Goal: Task Accomplishment & Management: Manage account settings

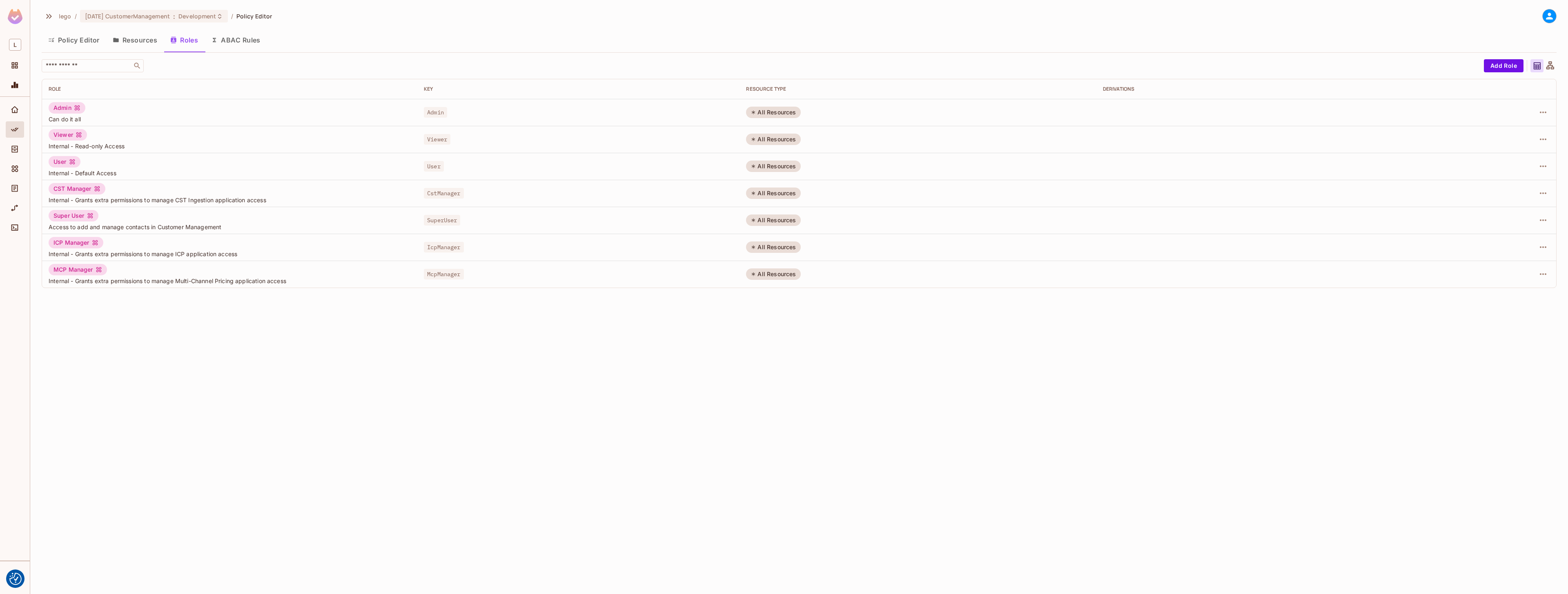
click at [510, 37] on div "Policy Editor Resources Roles ABAC Rules" at bounding box center [798, 40] width 1515 height 21
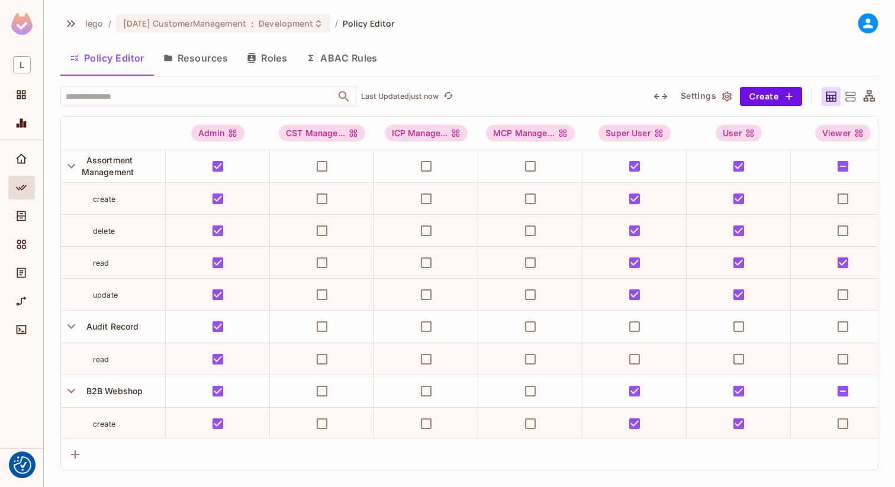
click at [867, 28] on icon at bounding box center [868, 23] width 10 height 10
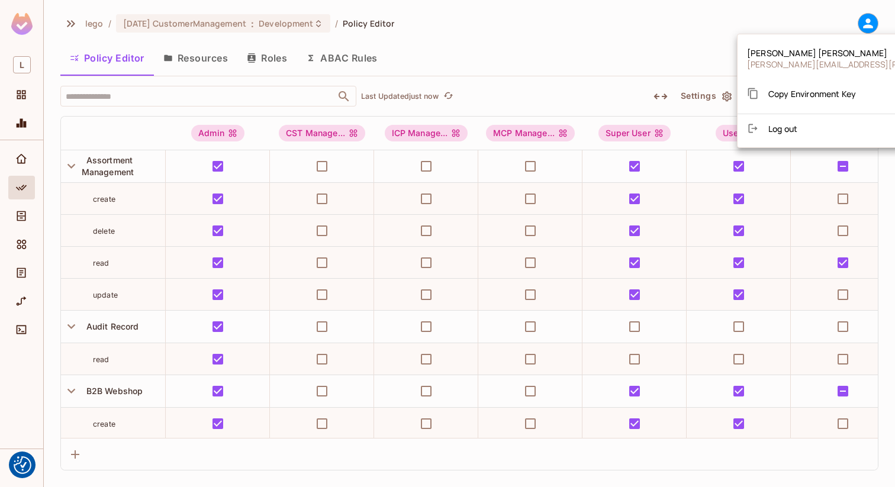
click at [715, 15] on div at bounding box center [447, 243] width 895 height 487
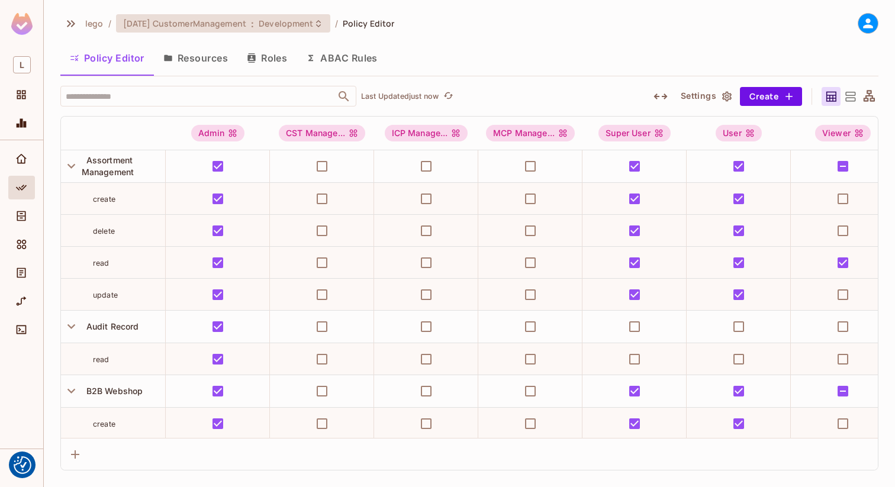
click at [246, 21] on span "[DATE] CustomerManagement" at bounding box center [184, 23] width 123 height 11
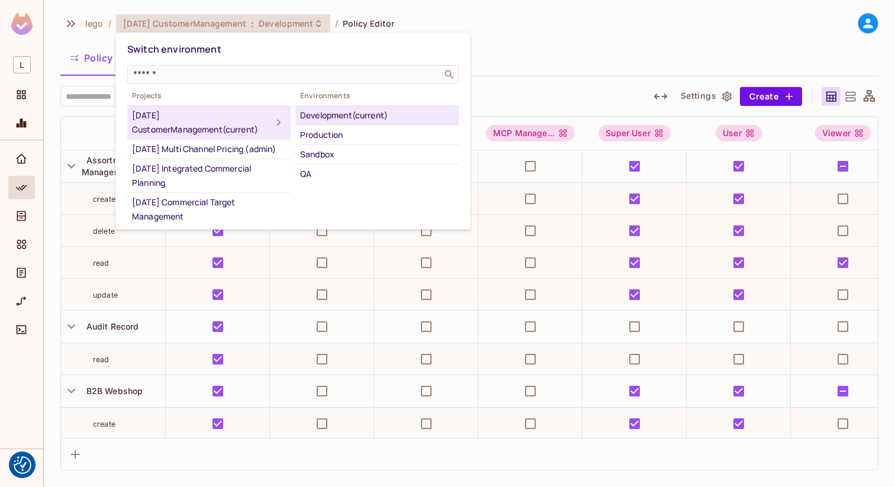
click at [613, 64] on div at bounding box center [447, 243] width 895 height 487
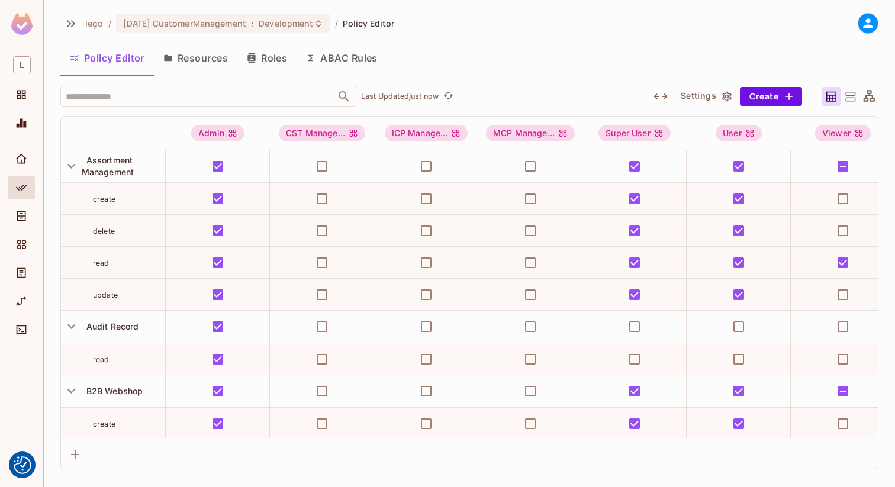
click at [280, 56] on button "Roles" at bounding box center [266, 58] width 59 height 30
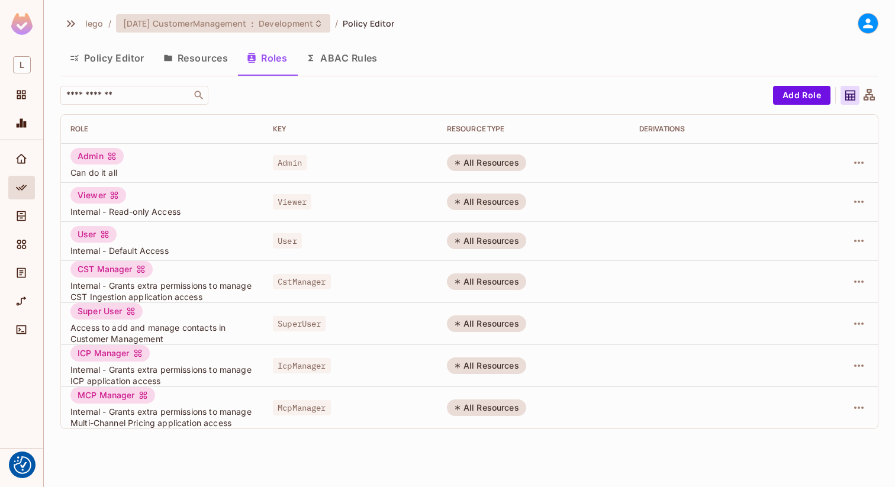
click at [216, 24] on span "[DATE] CustomerManagement" at bounding box center [184, 23] width 123 height 11
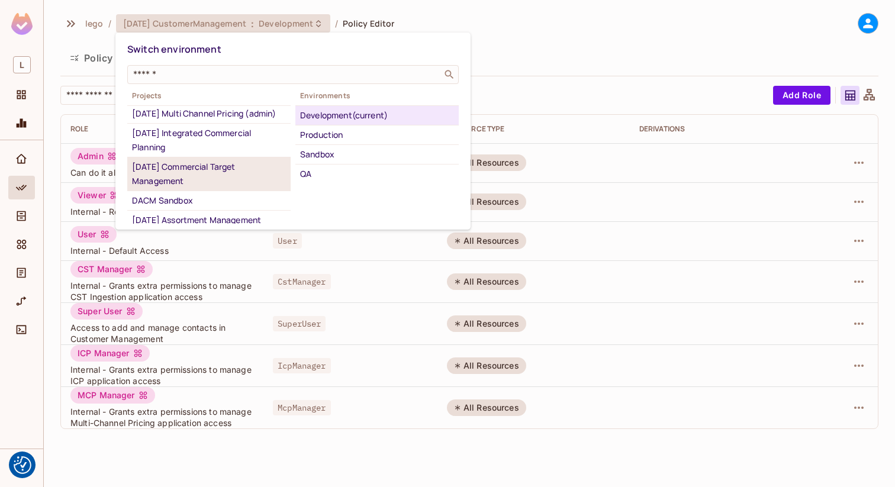
scroll to position [26, 0]
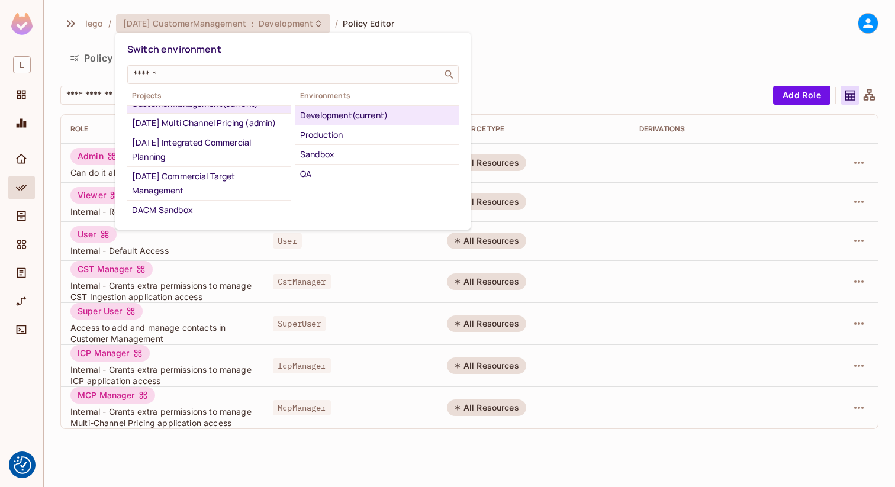
click at [531, 59] on div at bounding box center [447, 243] width 895 height 487
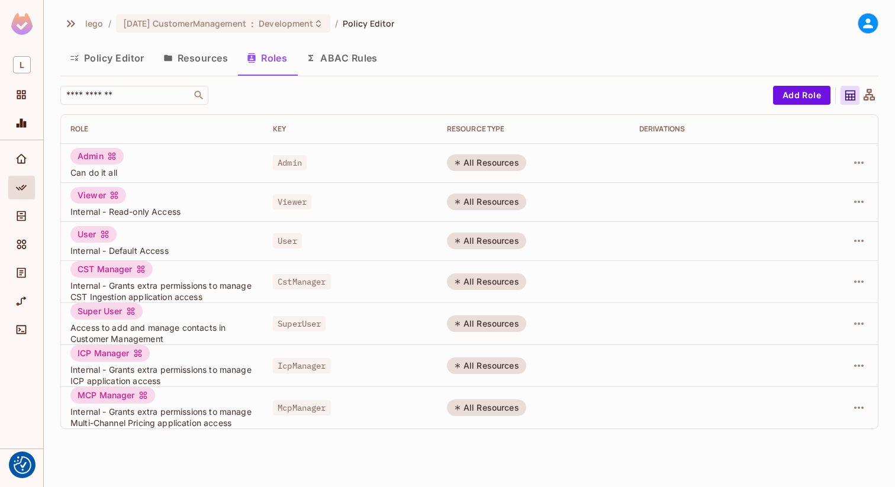
click at [190, 54] on button "Resources" at bounding box center [195, 58] width 83 height 30
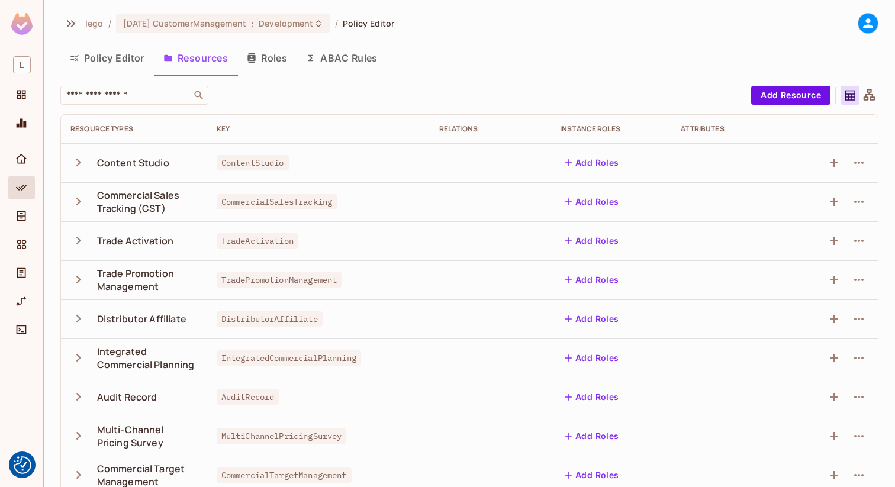
scroll to position [42, 0]
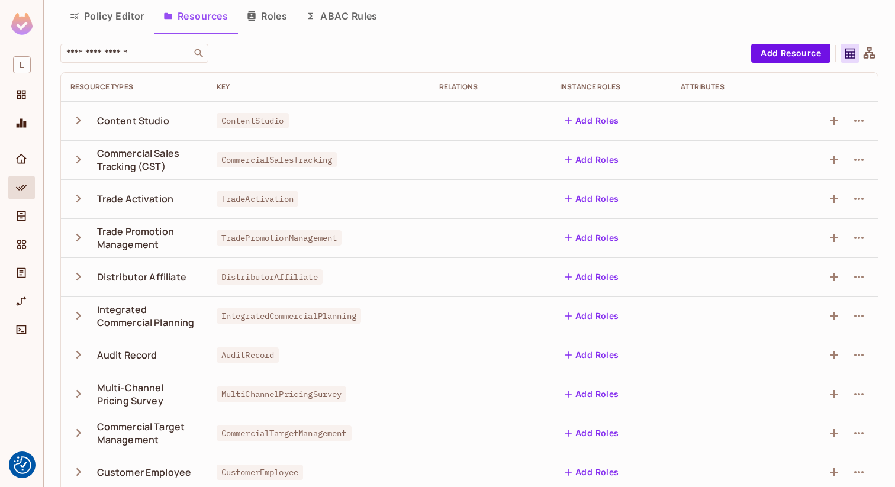
click at [82, 124] on icon "button" at bounding box center [78, 121] width 16 height 16
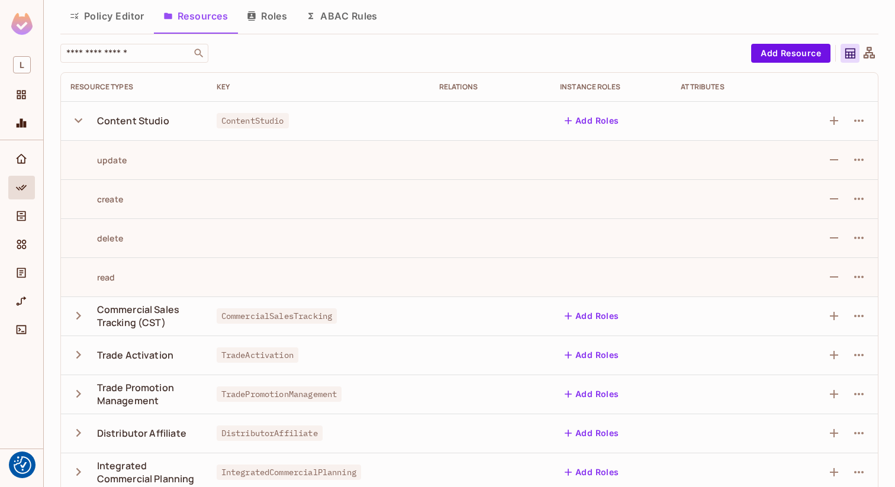
click at [76, 119] on icon "button" at bounding box center [78, 121] width 16 height 16
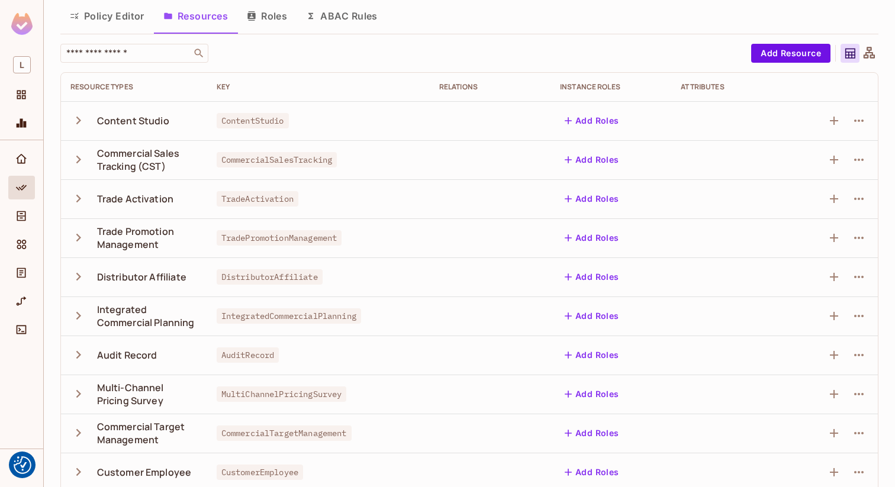
click at [80, 151] on button "button" at bounding box center [80, 159] width 21 height 25
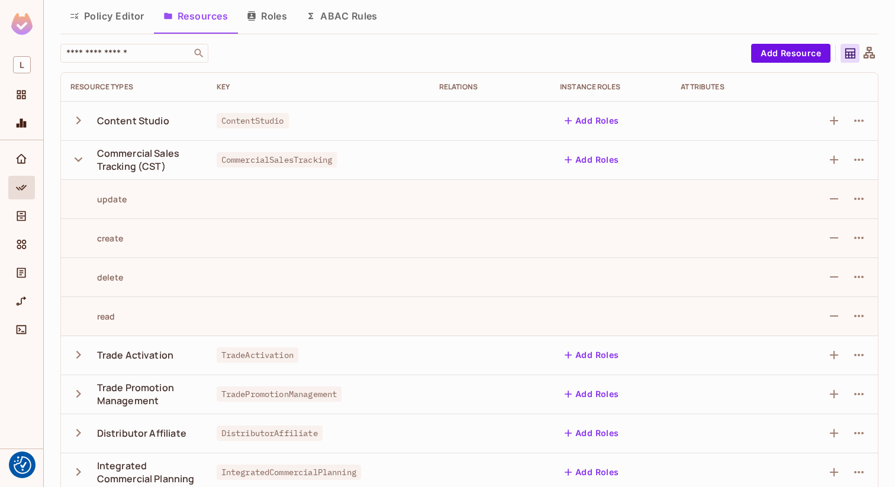
click at [80, 151] on button "button" at bounding box center [80, 159] width 21 height 25
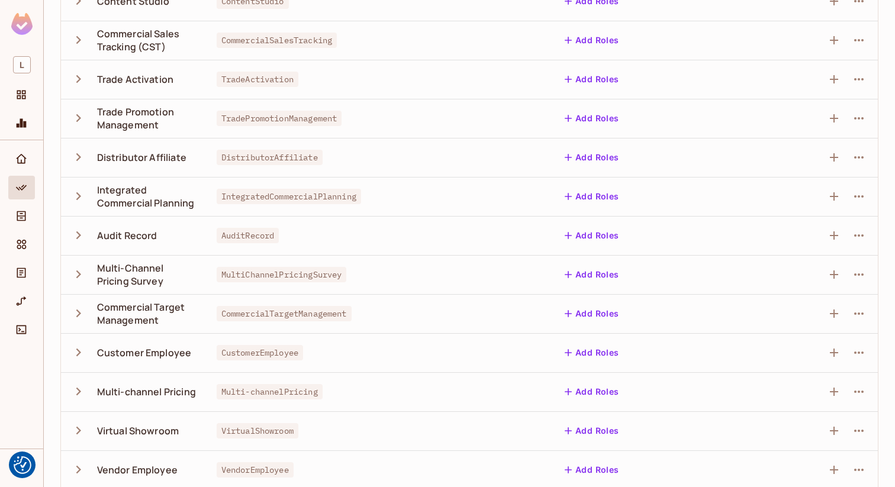
scroll to position [152, 0]
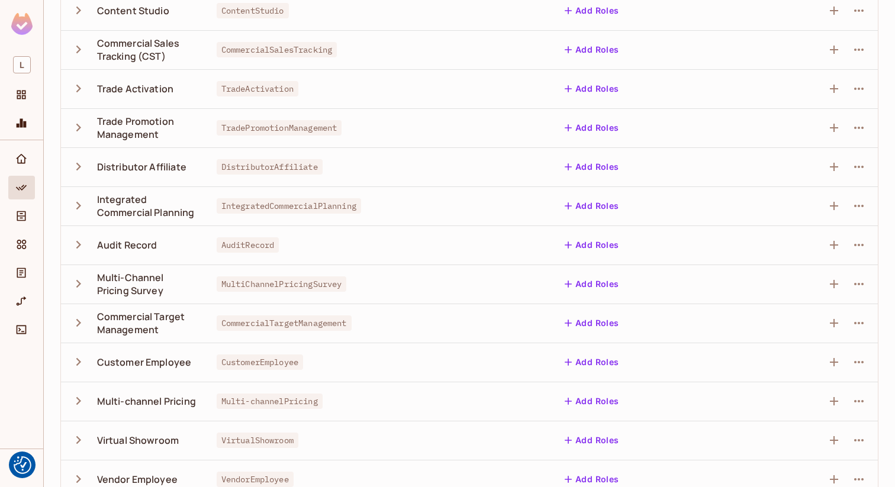
click at [76, 127] on icon "button" at bounding box center [78, 128] width 16 height 16
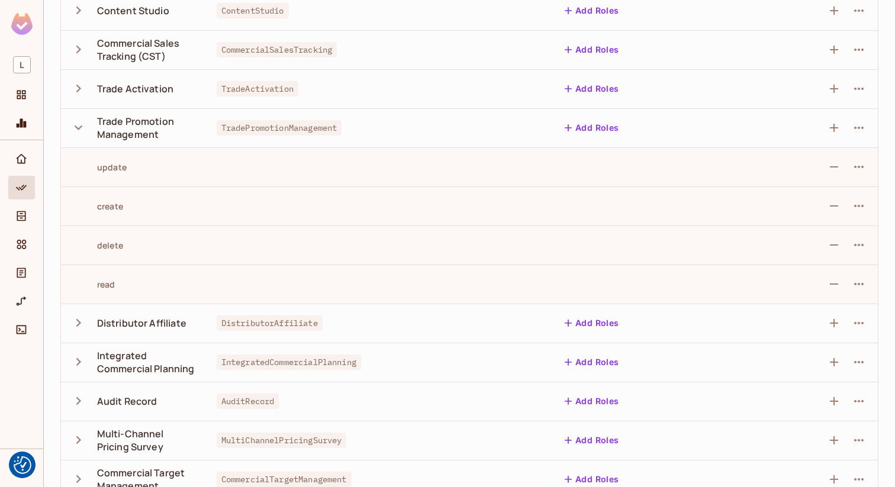
click at [76, 127] on icon "button" at bounding box center [79, 128] width 8 height 5
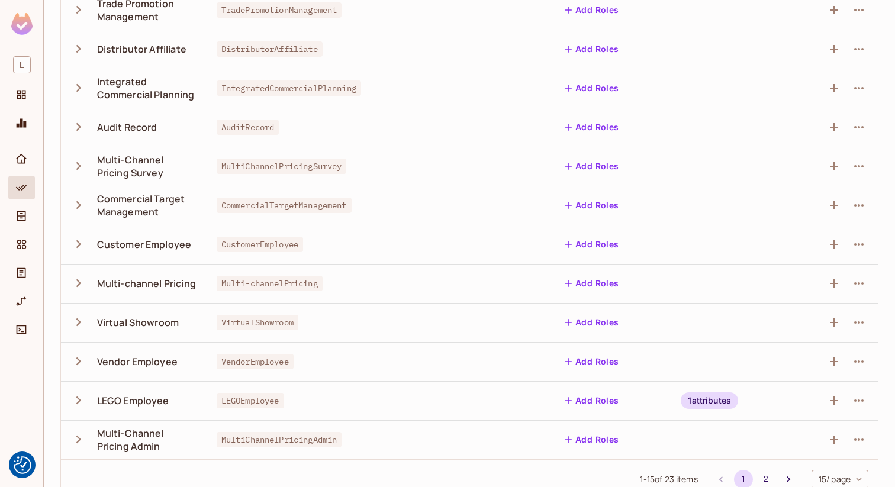
scroll to position [0, 0]
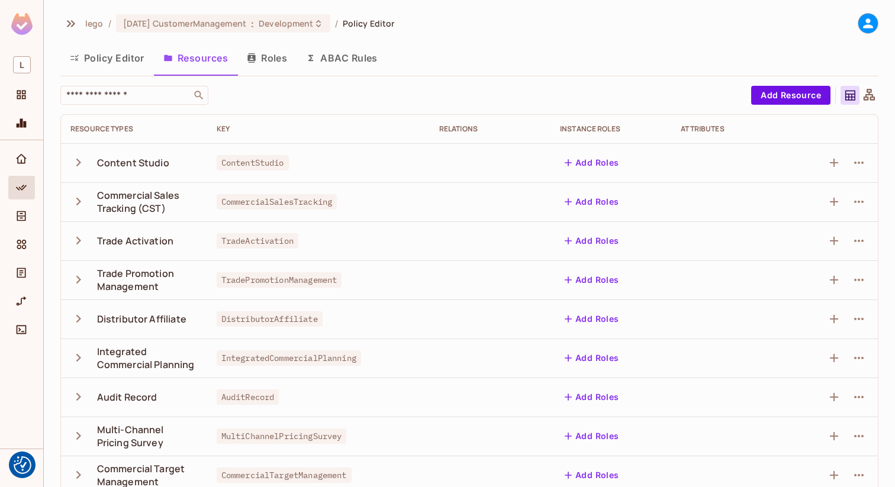
click at [115, 52] on button "Policy Editor" at bounding box center [107, 58] width 94 height 30
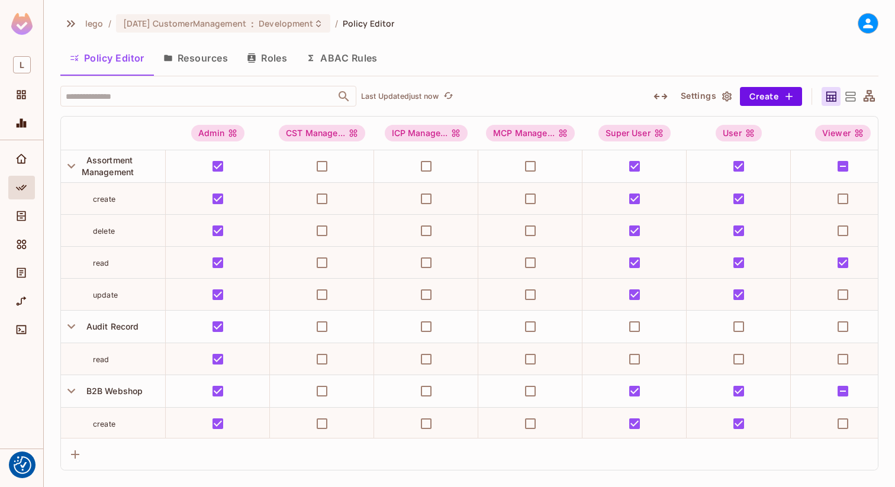
click at [264, 54] on button "Roles" at bounding box center [266, 58] width 59 height 30
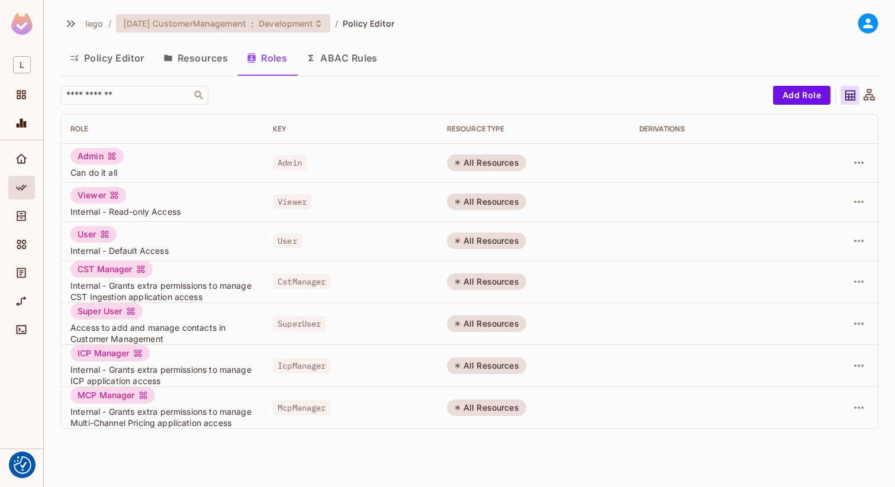
click at [226, 31] on div "04.01.01 CustomerManagement : Development" at bounding box center [223, 23] width 214 height 18
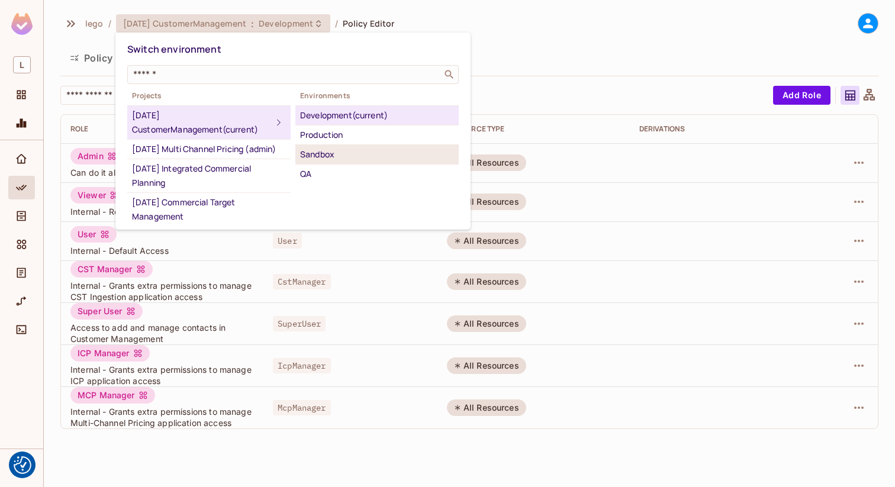
click at [316, 150] on div "Sandbox" at bounding box center [377, 154] width 154 height 14
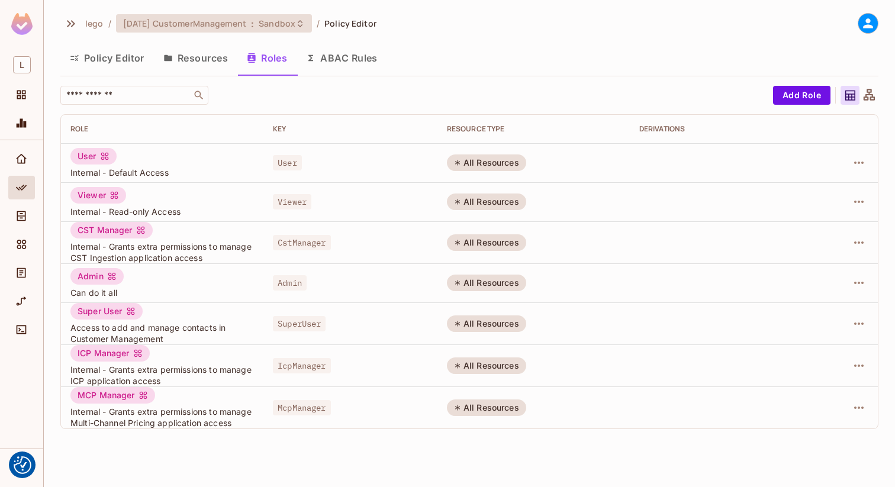
click at [291, 21] on span "Sandbox" at bounding box center [277, 23] width 37 height 11
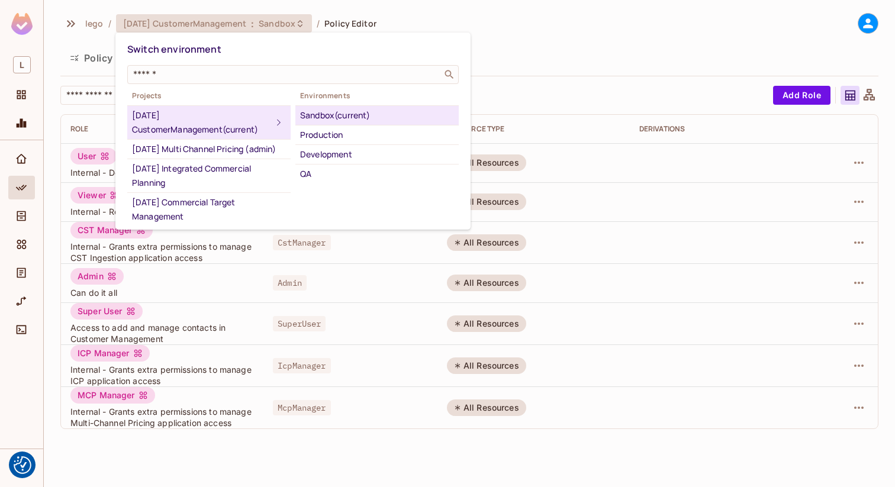
click at [536, 61] on div at bounding box center [447, 243] width 895 height 487
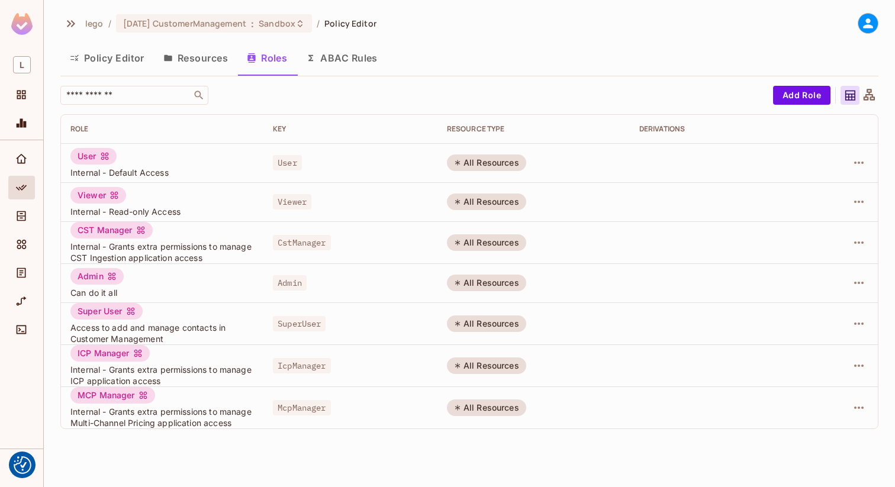
click at [793, 84] on div "lego / 04.01.01 CustomerManagement : Sandbox / Policy Editor Policy Editor Reso…" at bounding box center [469, 226] width 818 height 426
click at [795, 90] on button "Add Role" at bounding box center [801, 95] width 57 height 19
